Goal: Check status: Check status

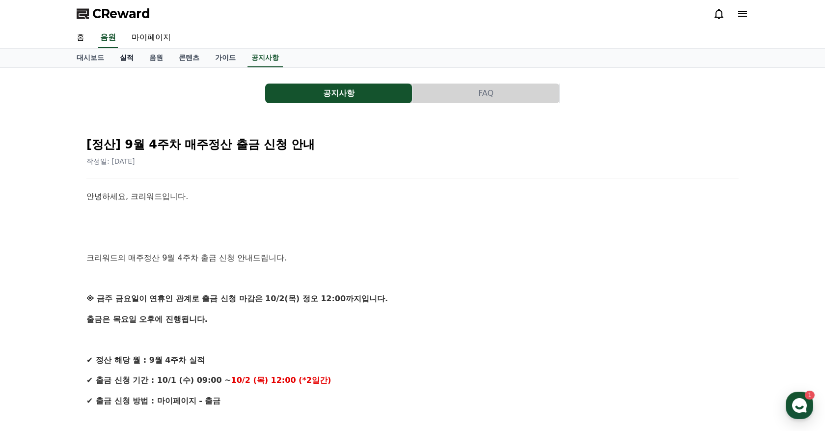
click at [121, 55] on link "실적" at bounding box center [126, 58] width 29 height 19
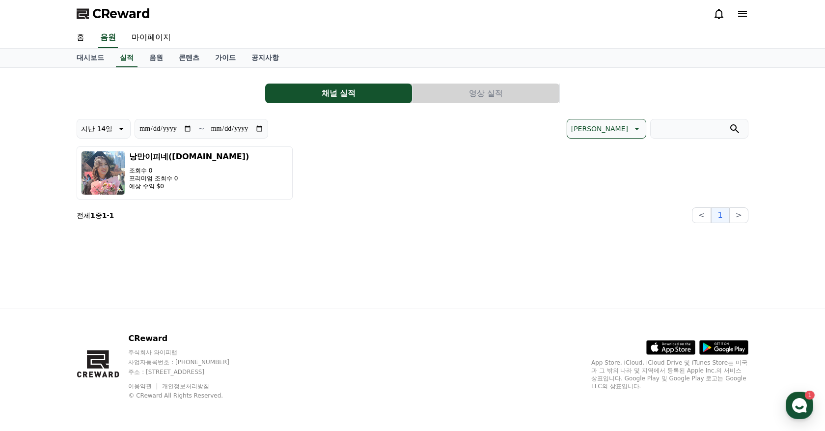
click at [486, 98] on button "영상 실적" at bounding box center [486, 94] width 147 height 20
